Goal: Task Accomplishment & Management: Manage account settings

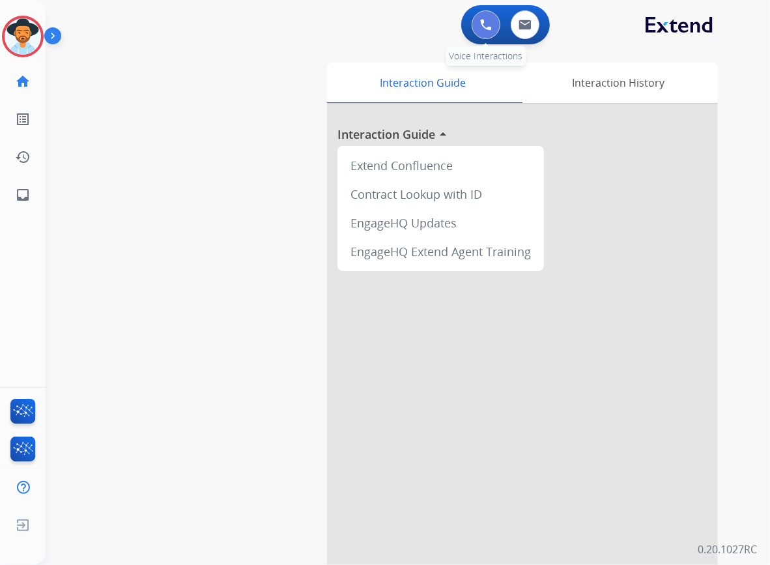
click at [480, 29] on img at bounding box center [486, 25] width 12 height 12
click at [484, 16] on button at bounding box center [486, 24] width 29 height 29
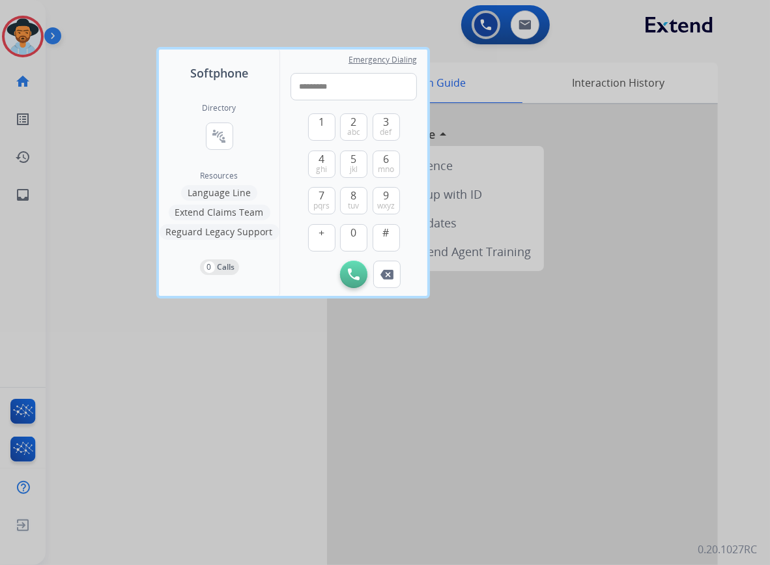
type input "**********"
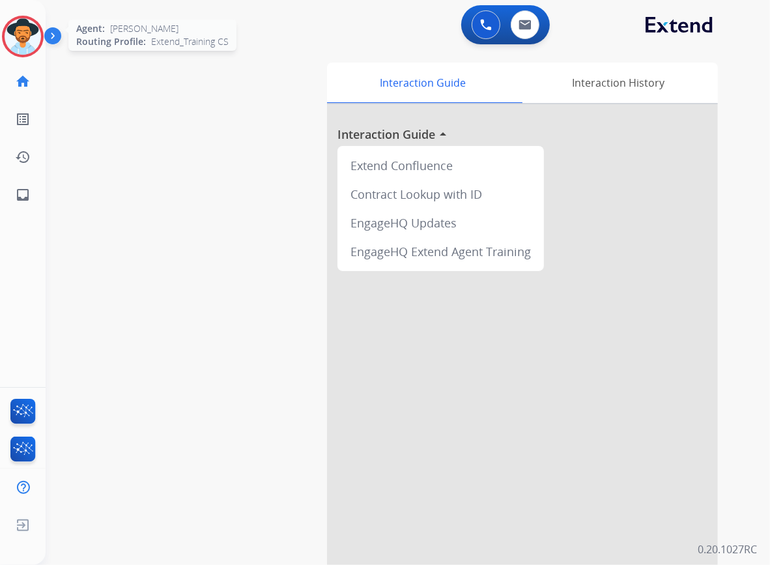
click at [17, 35] on img at bounding box center [23, 36] width 36 height 36
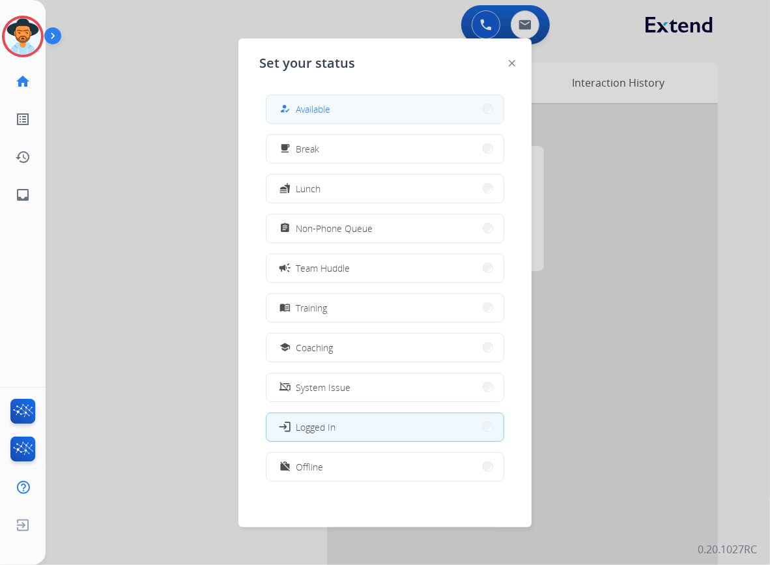
click at [309, 114] on span "Available" at bounding box center [313, 109] width 35 height 14
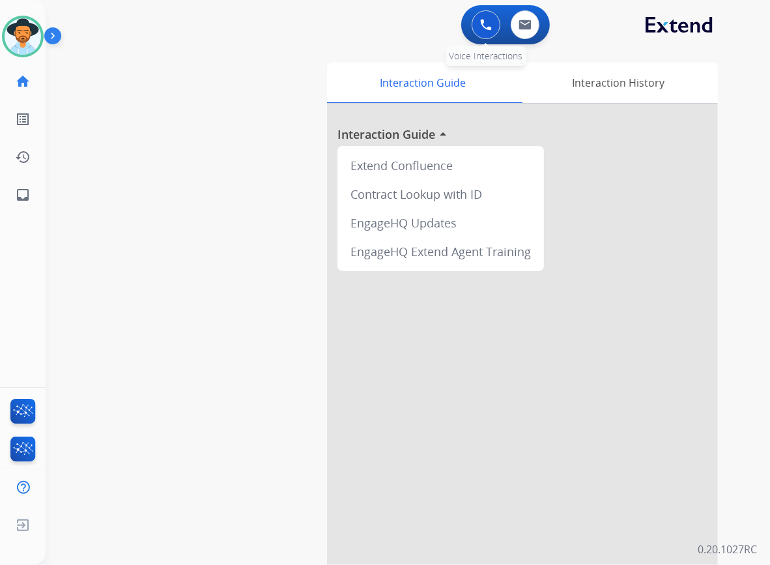
click at [480, 19] on img at bounding box center [486, 25] width 12 height 12
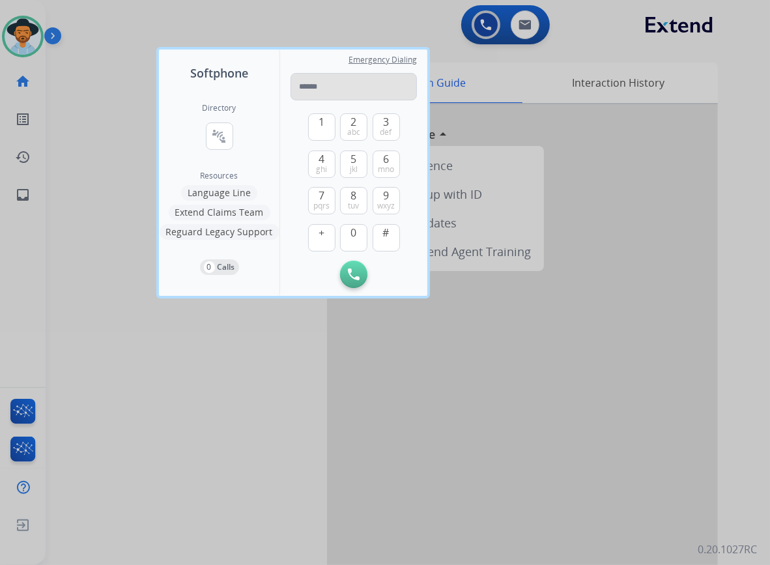
drag, startPoint x: 322, startPoint y: 82, endPoint x: 300, endPoint y: 79, distance: 21.7
click at [300, 79] on input "tel" at bounding box center [354, 86] width 126 height 27
type input "**********"
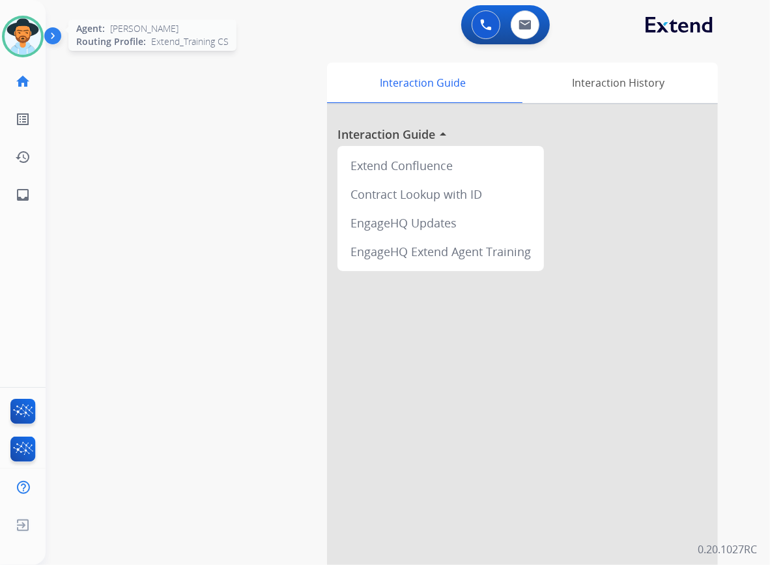
click at [39, 48] on div at bounding box center [23, 37] width 42 height 42
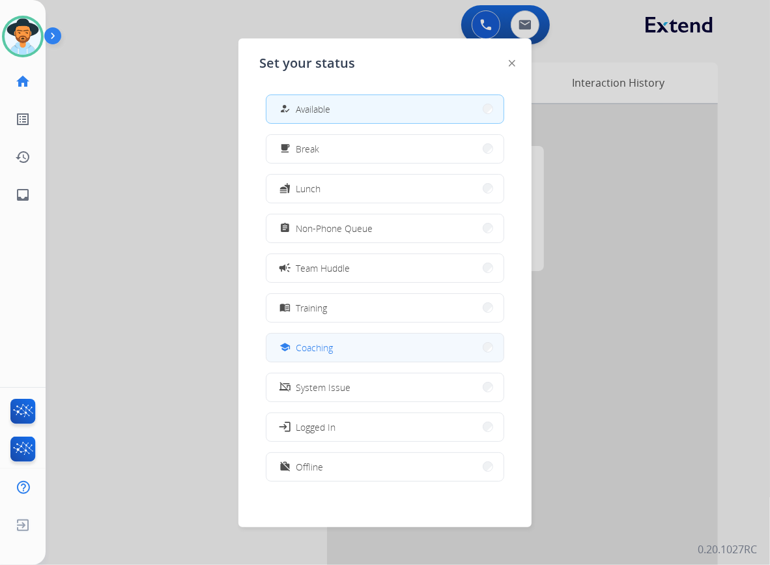
click at [364, 343] on button "school Coaching" at bounding box center [384, 348] width 237 height 28
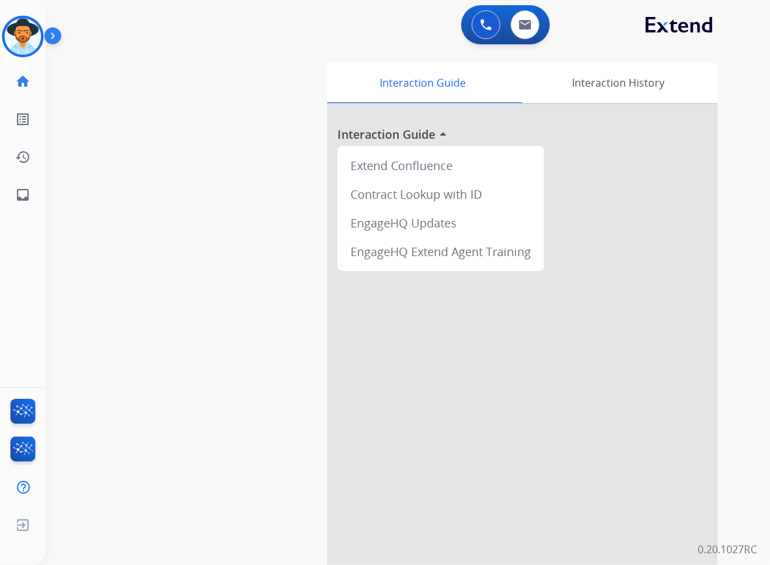
click at [35, 285] on div "[PERSON_NAME] Coaching Edit Avatar Agent: [PERSON_NAME] Profile: Extend_Trainin…" at bounding box center [23, 282] width 46 height 565
click at [33, 44] on img at bounding box center [23, 36] width 36 height 36
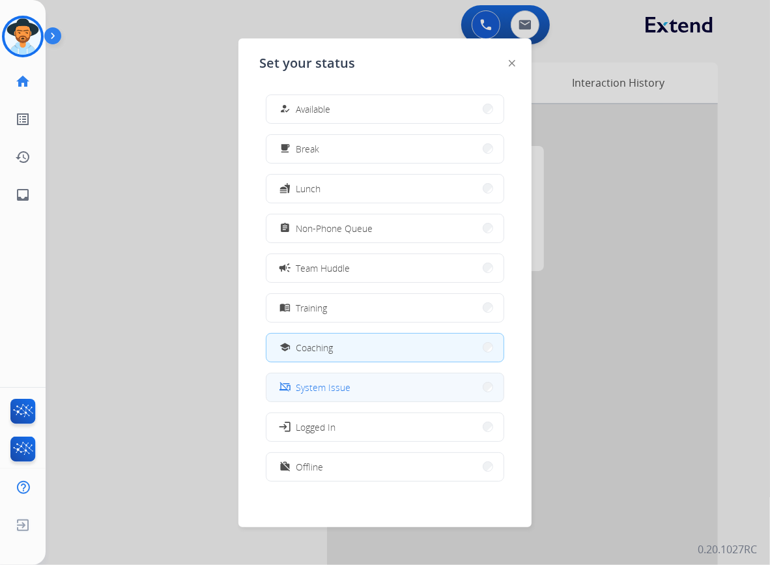
click at [336, 387] on span "System Issue" at bounding box center [323, 387] width 55 height 14
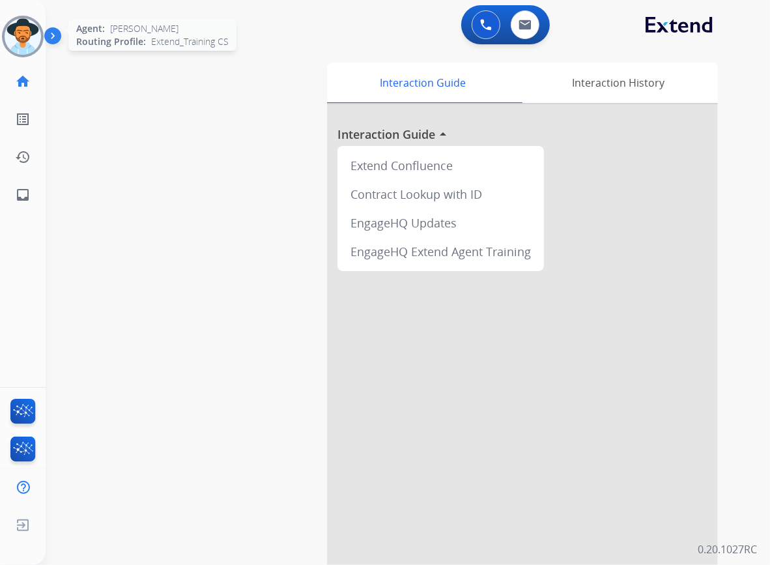
click at [20, 48] on img at bounding box center [23, 36] width 36 height 36
